Goal: Feedback & Contribution: Leave review/rating

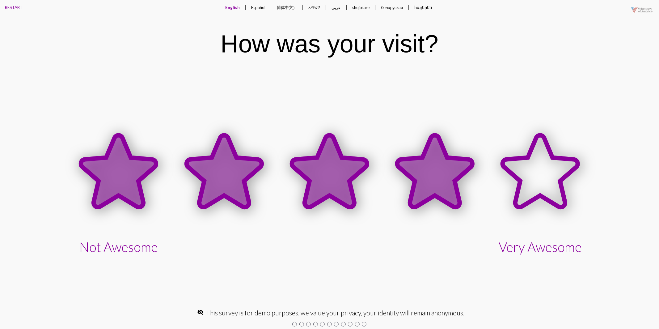
drag, startPoint x: 438, startPoint y: 180, endPoint x: 439, endPoint y: 188, distance: 8.4
click at [437, 179] on icon at bounding box center [435, 171] width 75 height 72
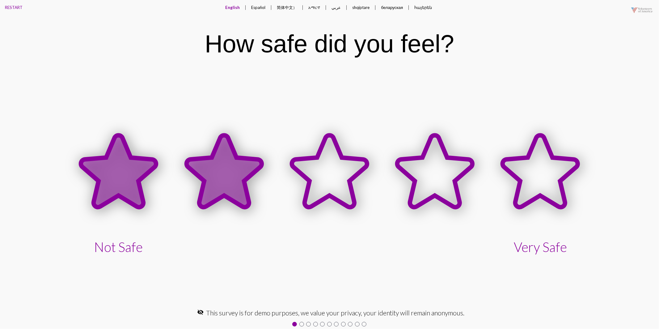
click at [230, 177] on icon at bounding box center [224, 171] width 75 height 72
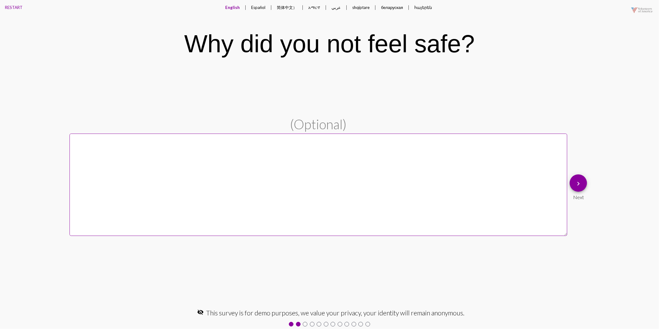
click at [577, 185] on mat-icon "keyboard_arrow_right" at bounding box center [578, 183] width 7 height 7
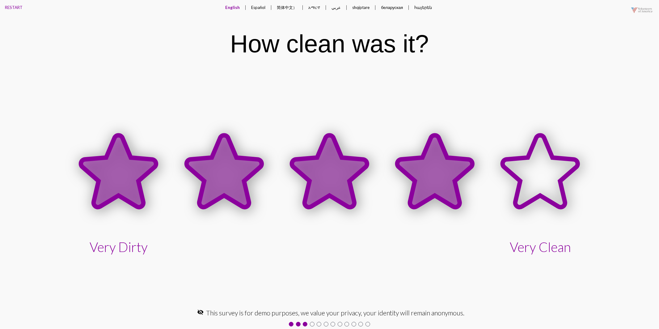
click at [438, 182] on icon at bounding box center [435, 171] width 75 height 72
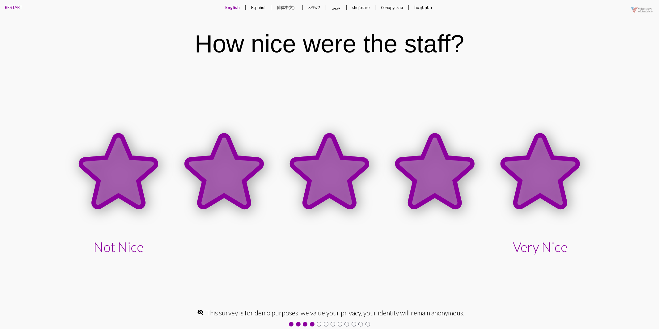
click at [545, 169] on icon at bounding box center [540, 171] width 75 height 72
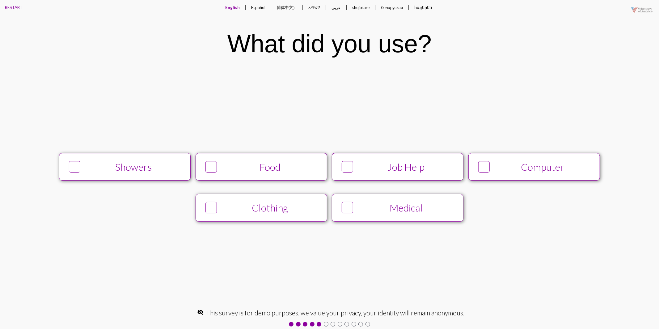
drag, startPoint x: 488, startPoint y: 168, endPoint x: 485, endPoint y: 171, distance: 4.2
click at [488, 168] on icon at bounding box center [484, 167] width 10 height 11
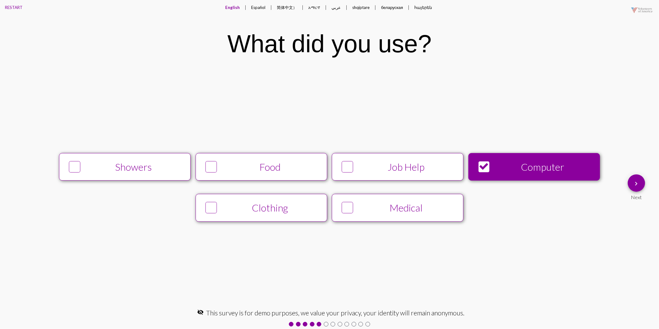
click at [368, 173] on div "Job Help" at bounding box center [406, 167] width 100 height 12
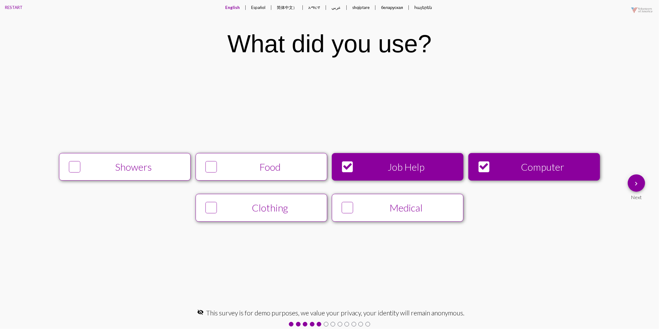
click at [360, 208] on div "Medical" at bounding box center [406, 208] width 100 height 12
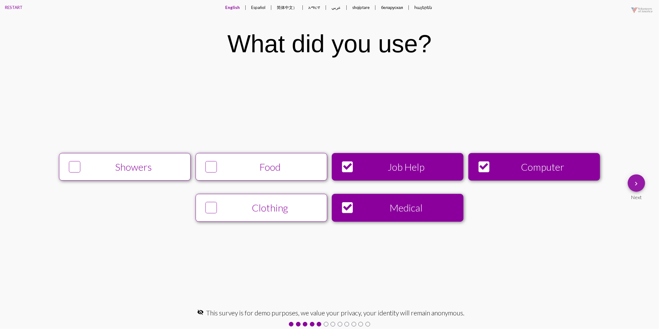
drag, startPoint x: 633, startPoint y: 185, endPoint x: 628, endPoint y: 187, distance: 5.8
click at [633, 185] on mat-icon "keyboard_arrow_right" at bounding box center [636, 183] width 7 height 7
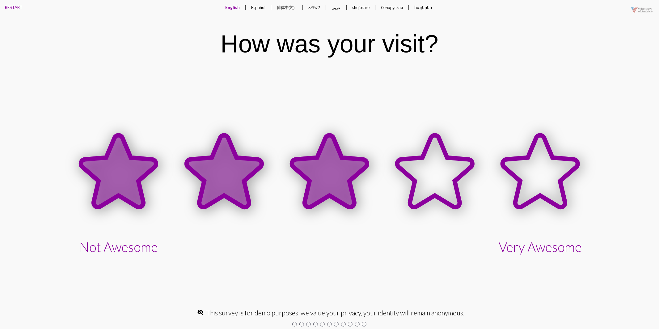
click at [316, 191] on icon at bounding box center [329, 171] width 75 height 72
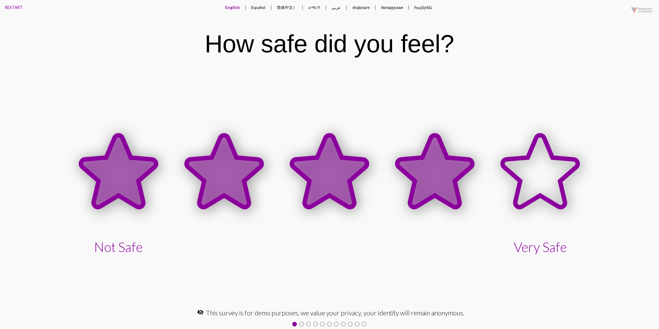
drag, startPoint x: 410, startPoint y: 180, endPoint x: 425, endPoint y: 219, distance: 42.1
click at [410, 180] on icon at bounding box center [434, 172] width 105 height 105
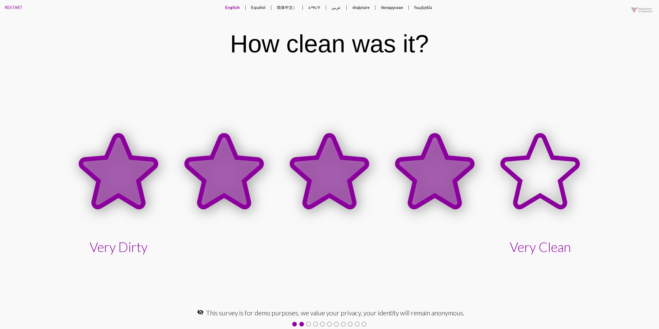
drag, startPoint x: 443, startPoint y: 175, endPoint x: 469, endPoint y: 192, distance: 30.4
click at [444, 176] on icon at bounding box center [435, 171] width 75 height 72
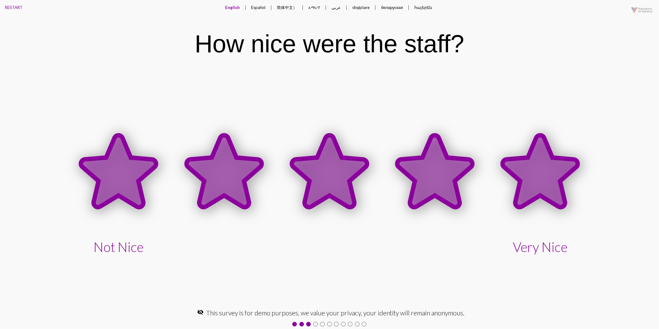
drag, startPoint x: 516, startPoint y: 170, endPoint x: 513, endPoint y: 176, distance: 7.1
click at [516, 170] on icon at bounding box center [540, 171] width 75 height 72
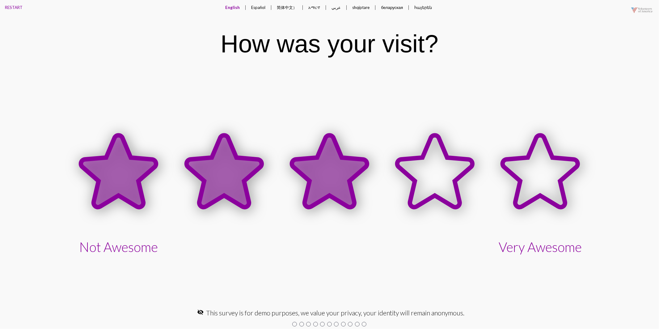
click at [349, 176] on icon at bounding box center [329, 171] width 75 height 72
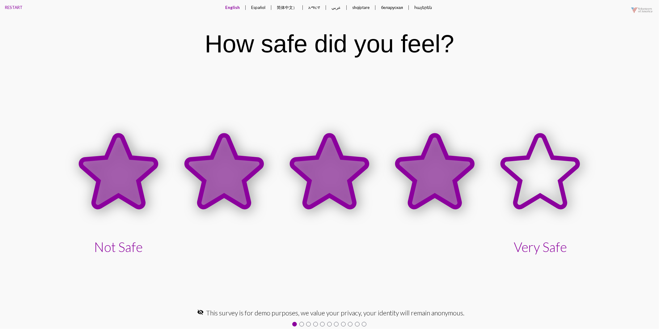
drag, startPoint x: 433, startPoint y: 159, endPoint x: 433, endPoint y: 166, distance: 6.8
click at [433, 160] on icon at bounding box center [435, 171] width 75 height 72
